Goal: Information Seeking & Learning: Learn about a topic

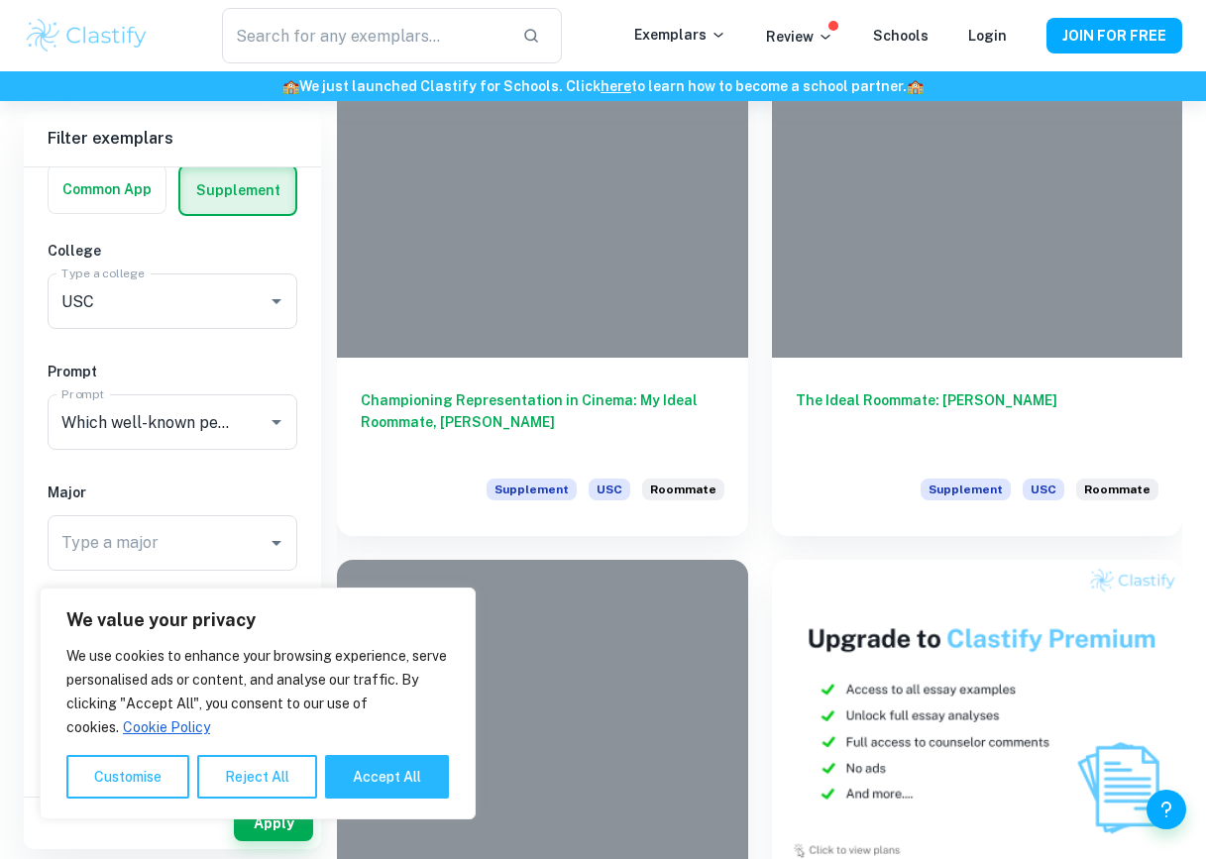
scroll to position [1071, 0]
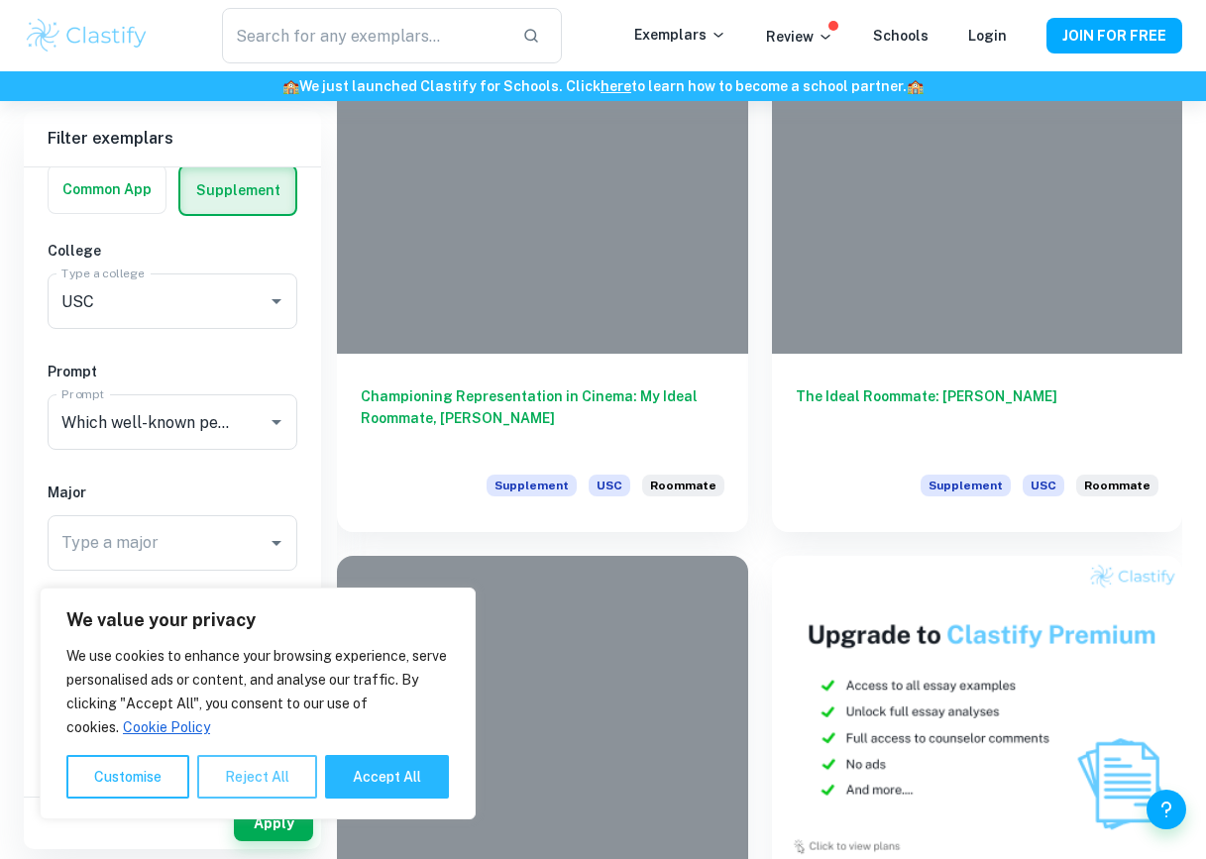
click at [259, 768] on button "Reject All" at bounding box center [257, 777] width 120 height 44
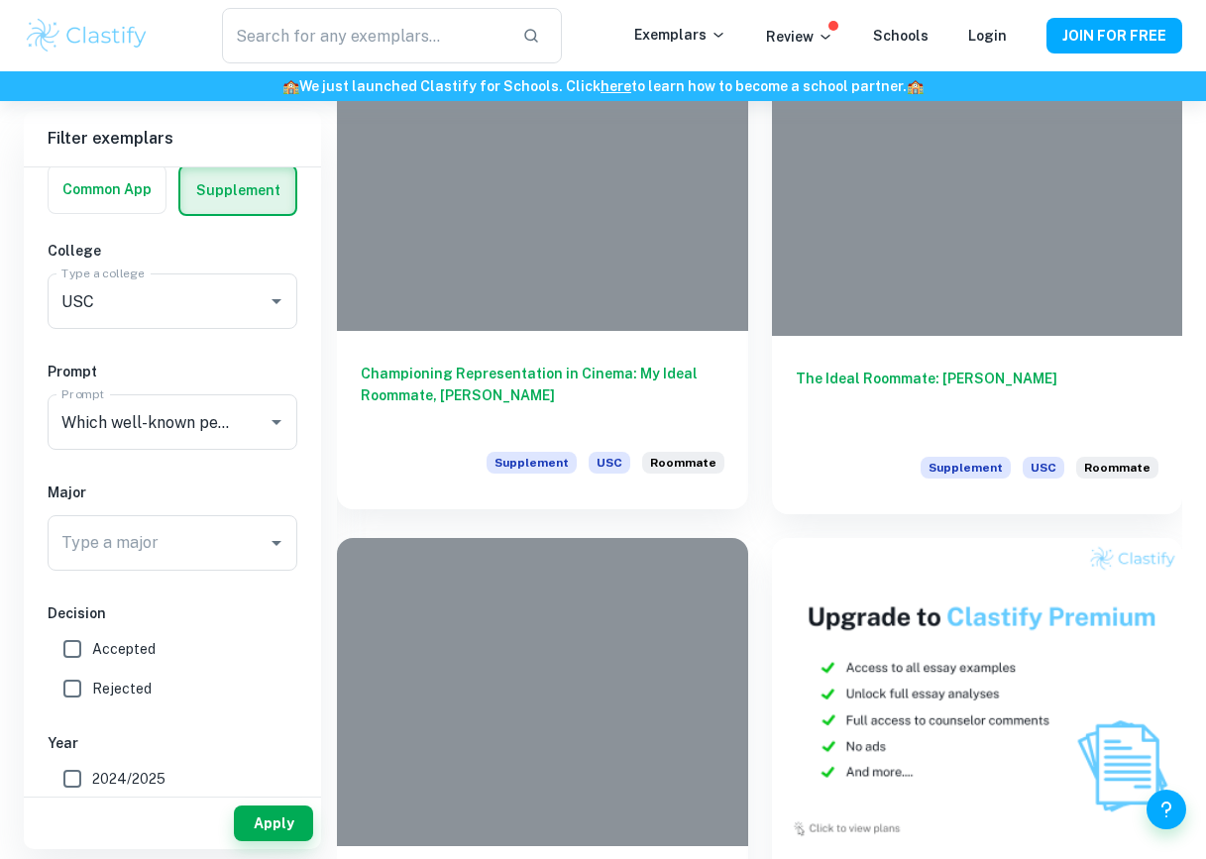
scroll to position [1090, 0]
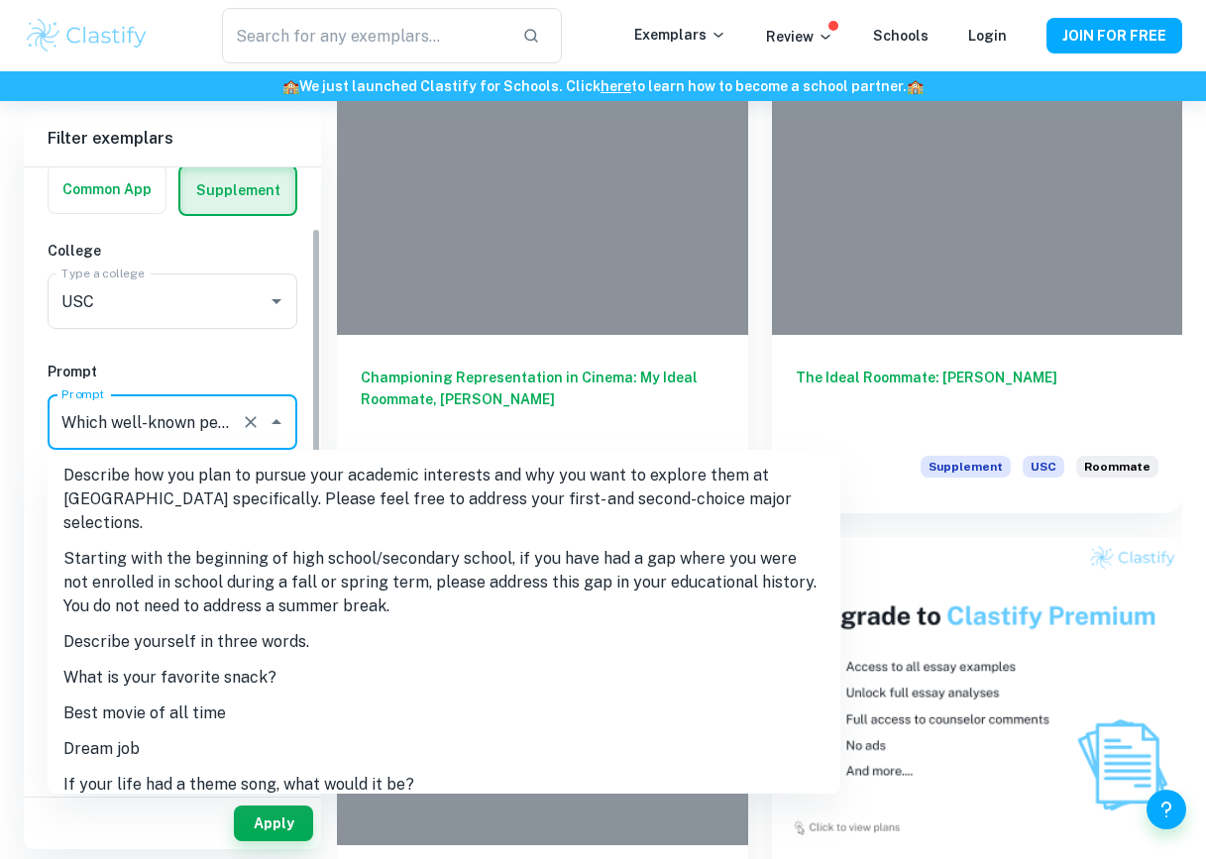
click at [225, 410] on input "Which well-known person or fictional character would be your ideal roommate?" at bounding box center [144, 422] width 176 height 38
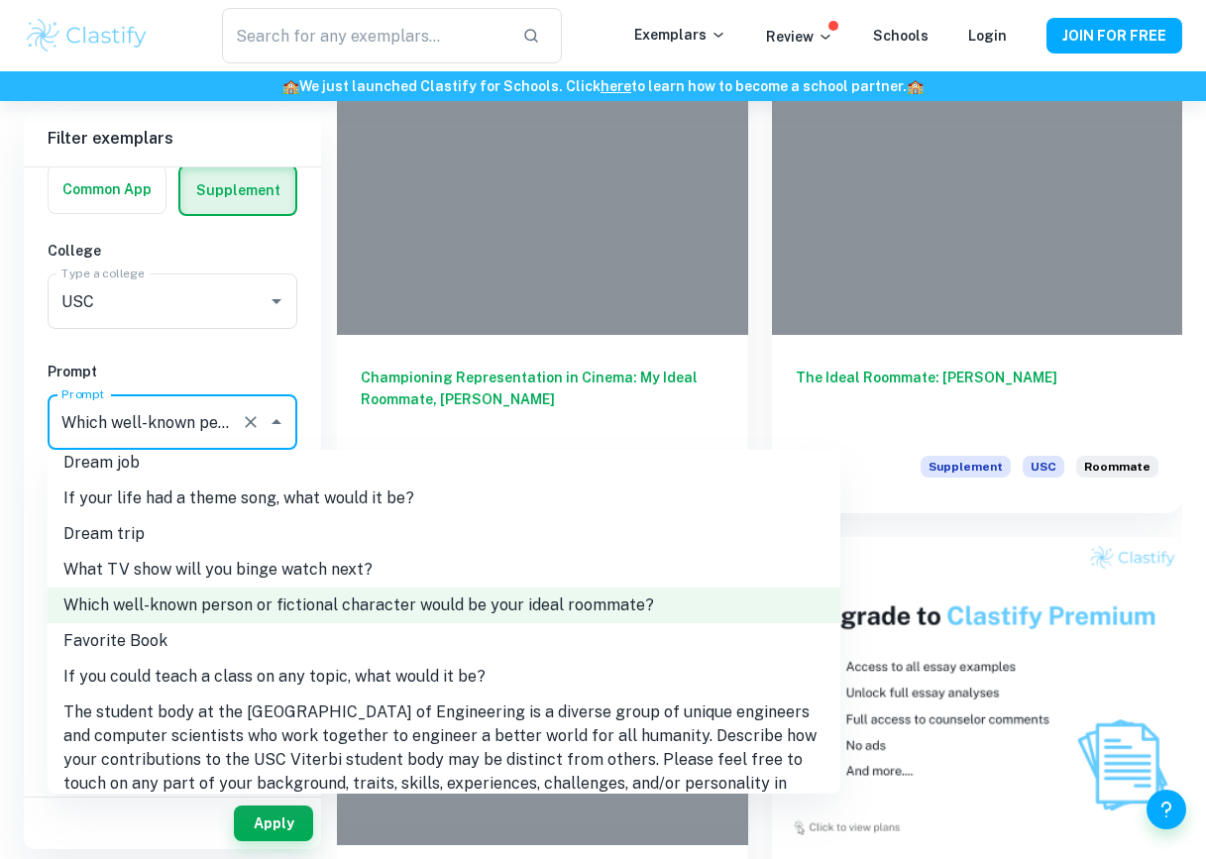
scroll to position [335, 0]
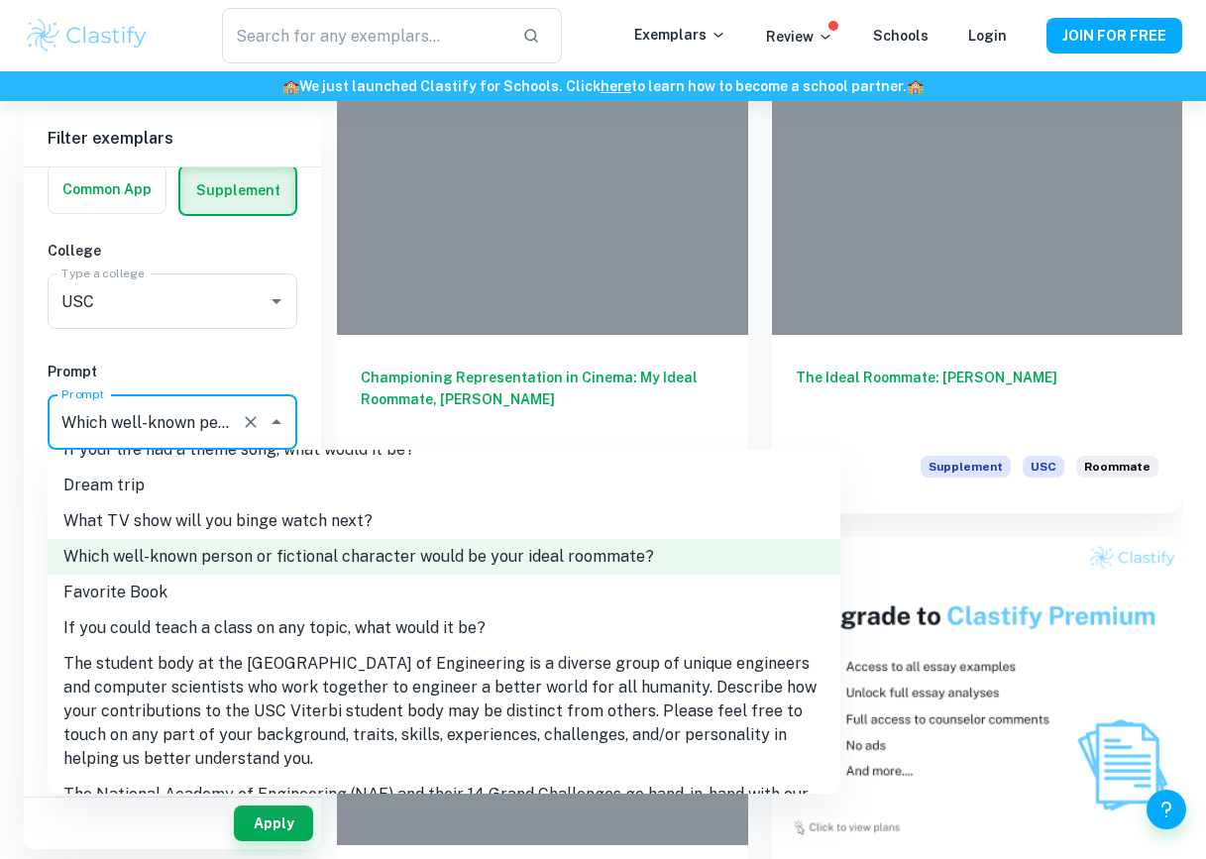
click at [212, 575] on li "Favorite Book" at bounding box center [444, 593] width 792 height 36
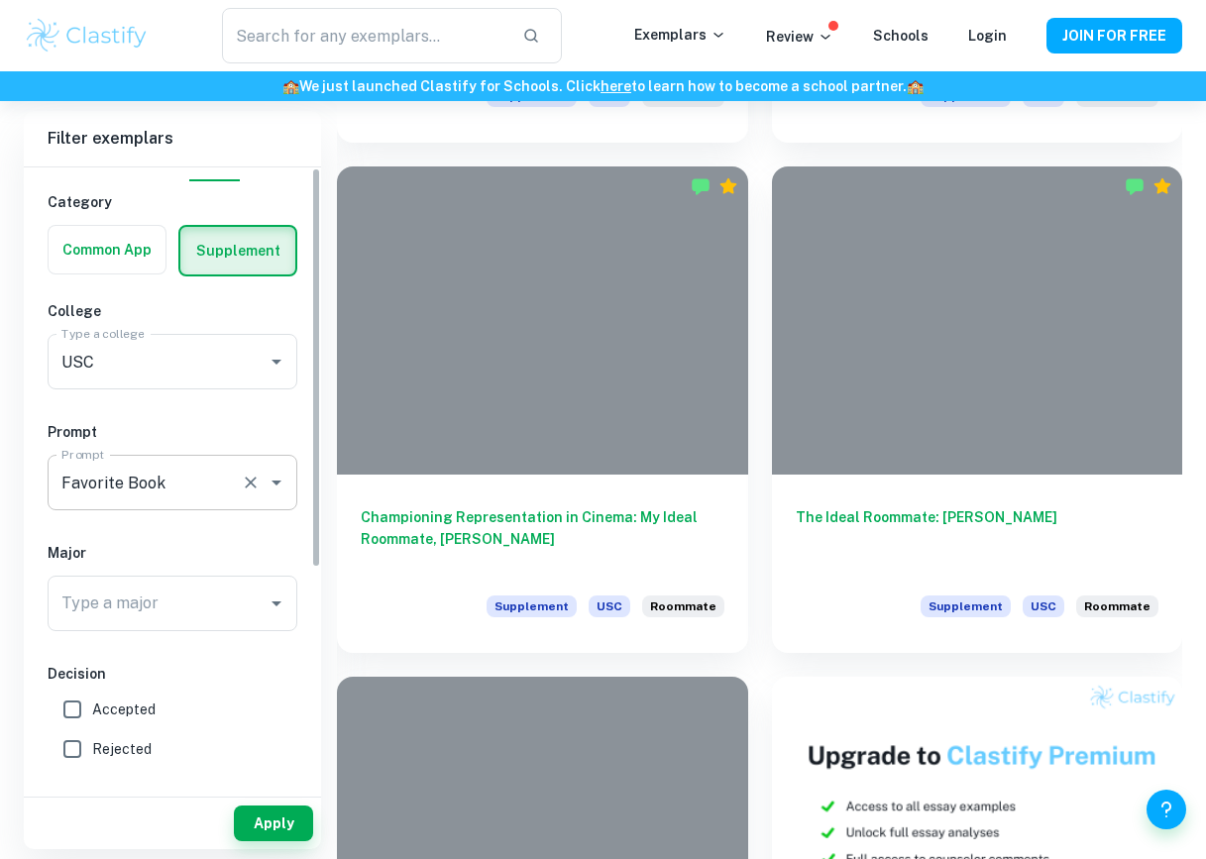
scroll to position [0, 0]
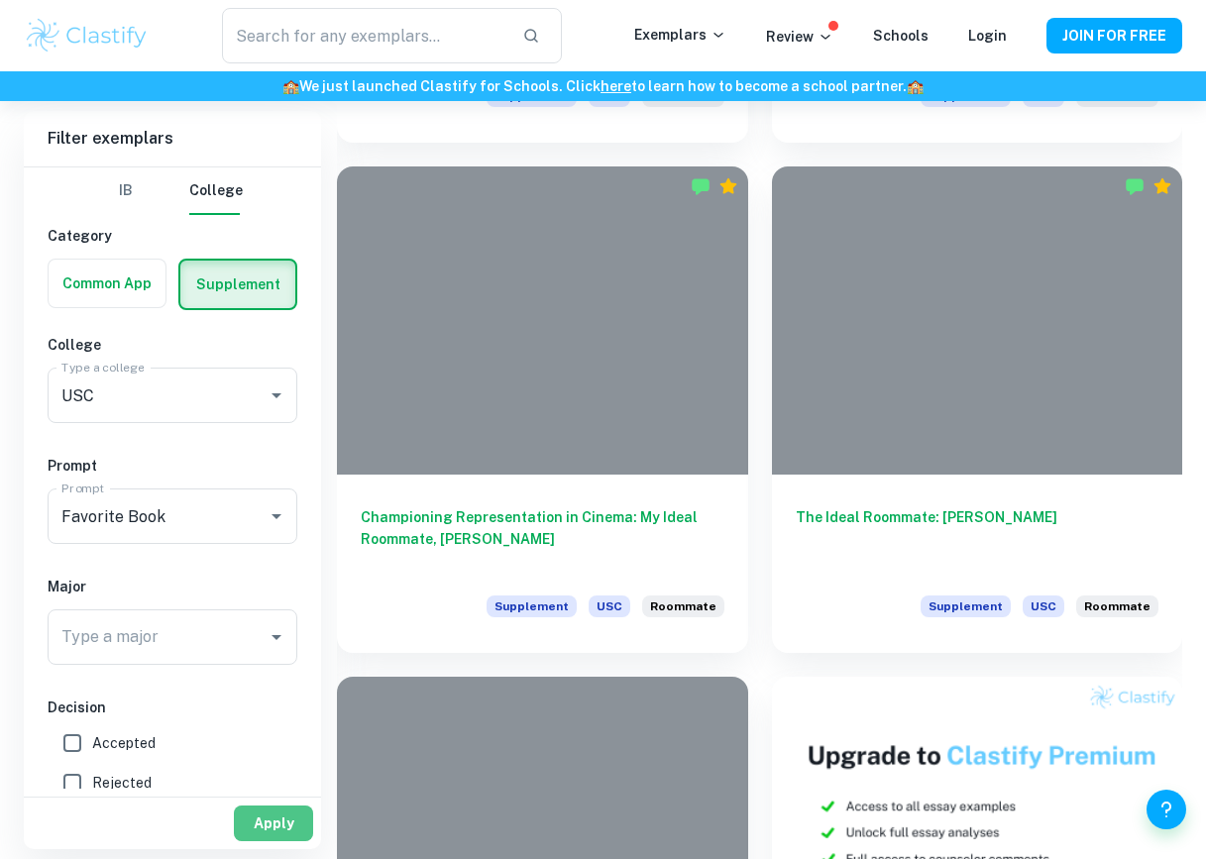
click at [265, 817] on button "Apply" at bounding box center [273, 823] width 79 height 36
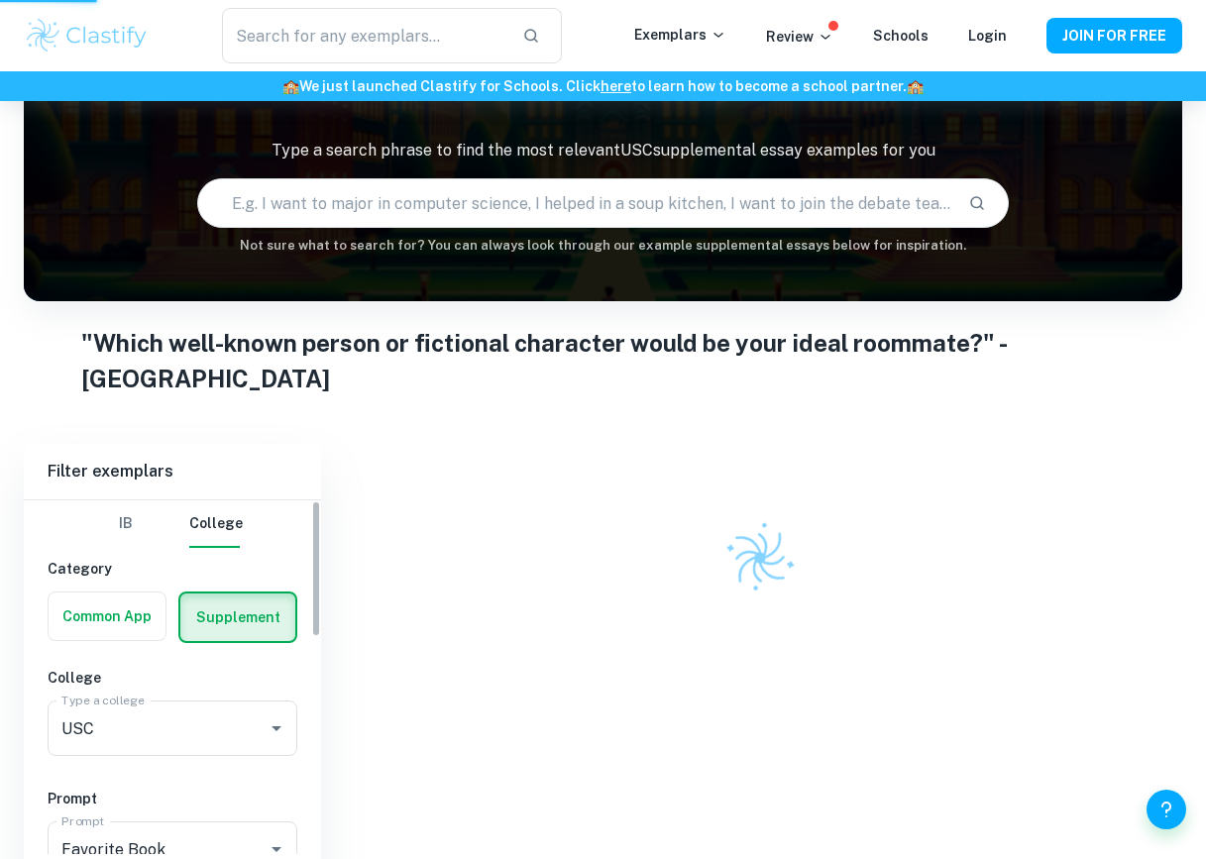
scroll to position [101, 0]
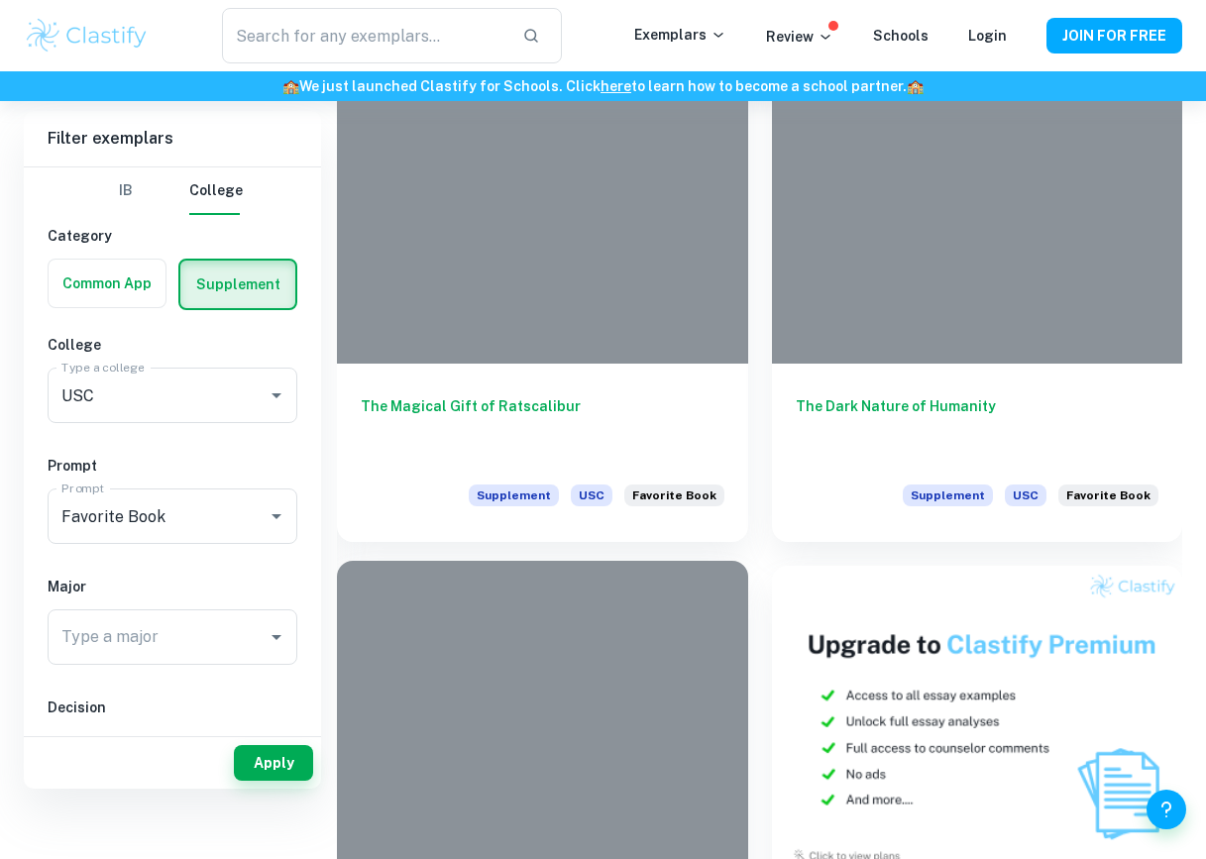
scroll to position [1166, 0]
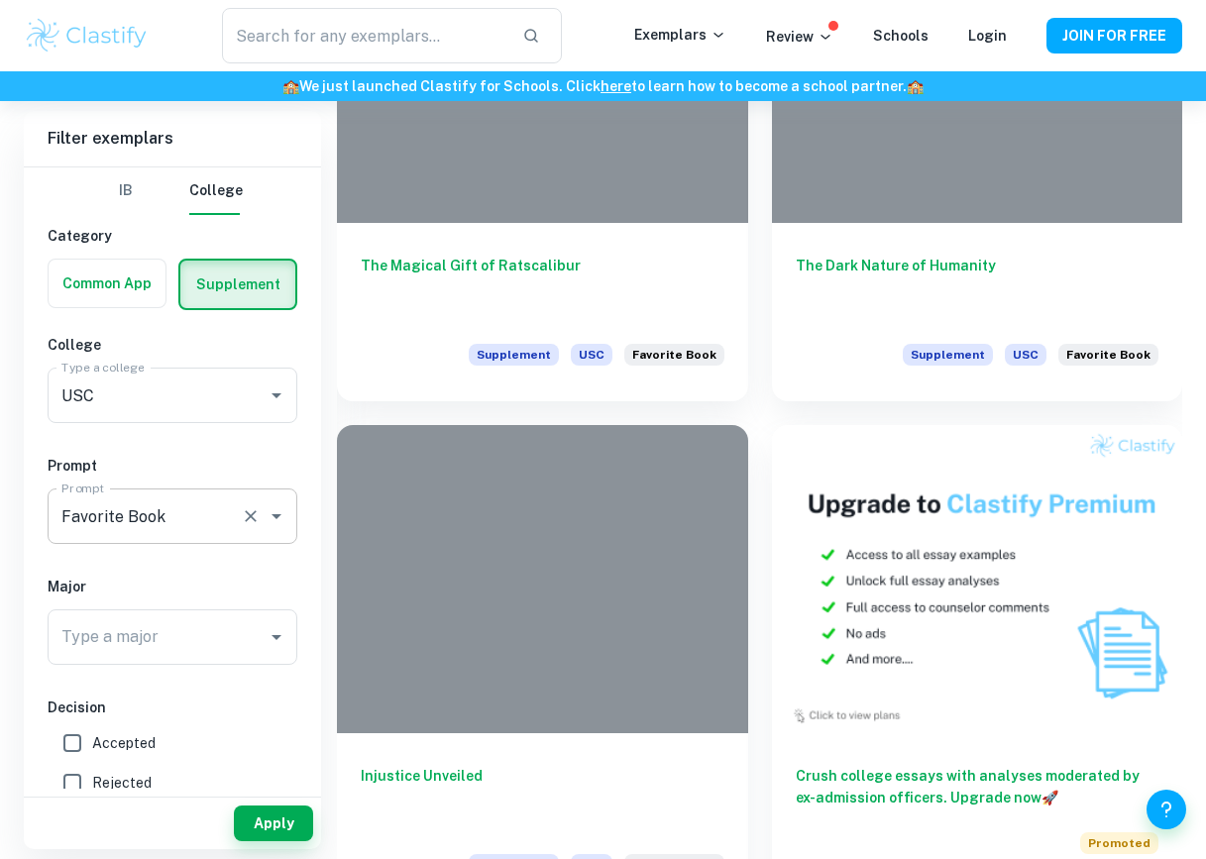
click at [254, 532] on div "Favorite Book Prompt" at bounding box center [173, 515] width 250 height 55
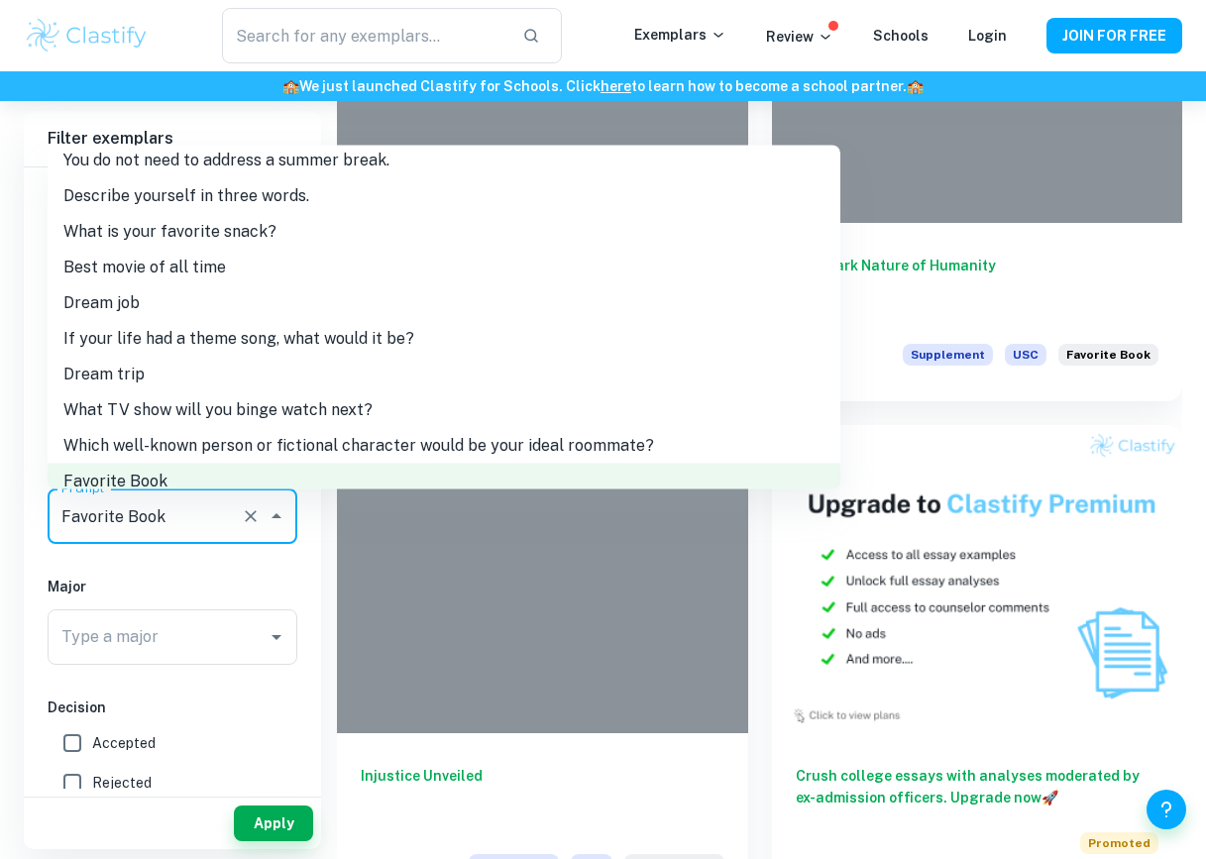
scroll to position [78, 0]
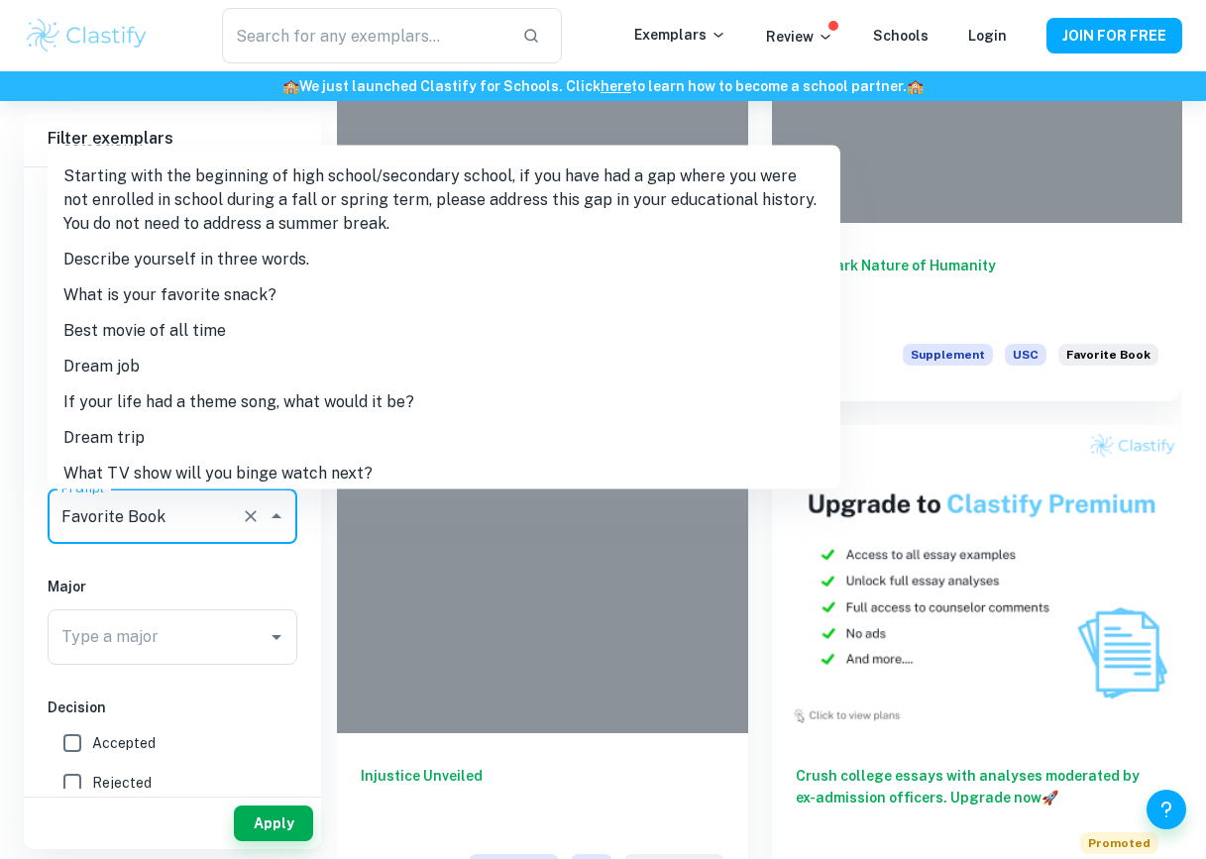
click at [248, 355] on li "Dream job" at bounding box center [444, 367] width 792 height 36
type input "Dream job"
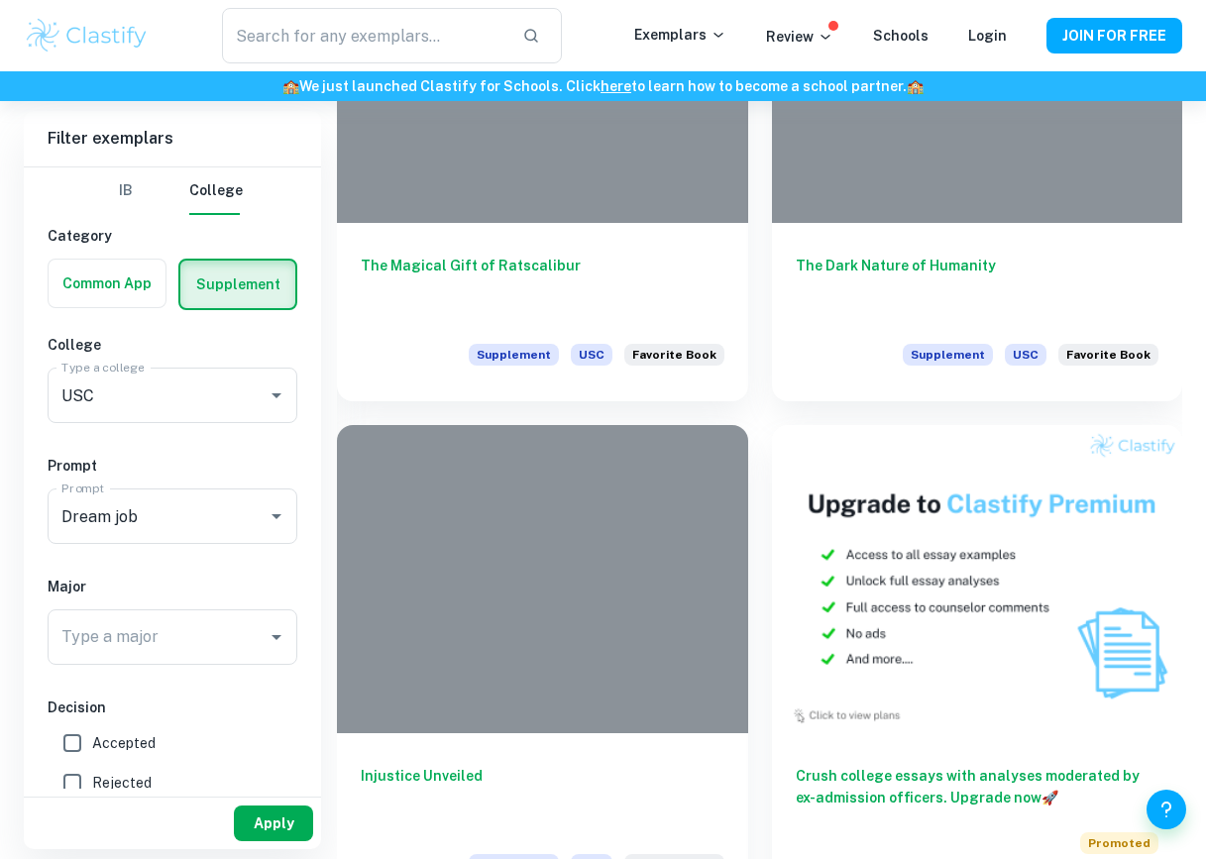
click at [246, 837] on button "Apply" at bounding box center [273, 823] width 79 height 36
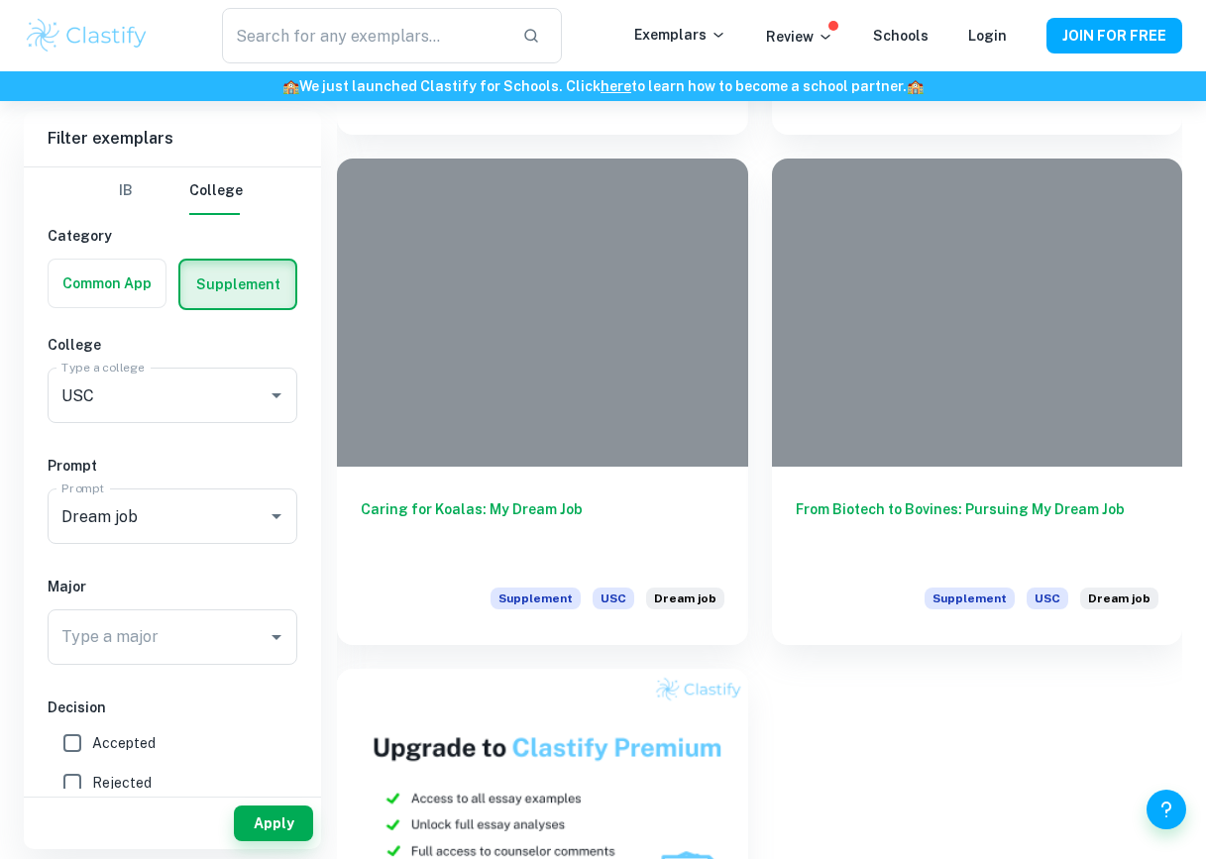
scroll to position [4900, 0]
